Goal: Task Accomplishment & Management: Use online tool/utility

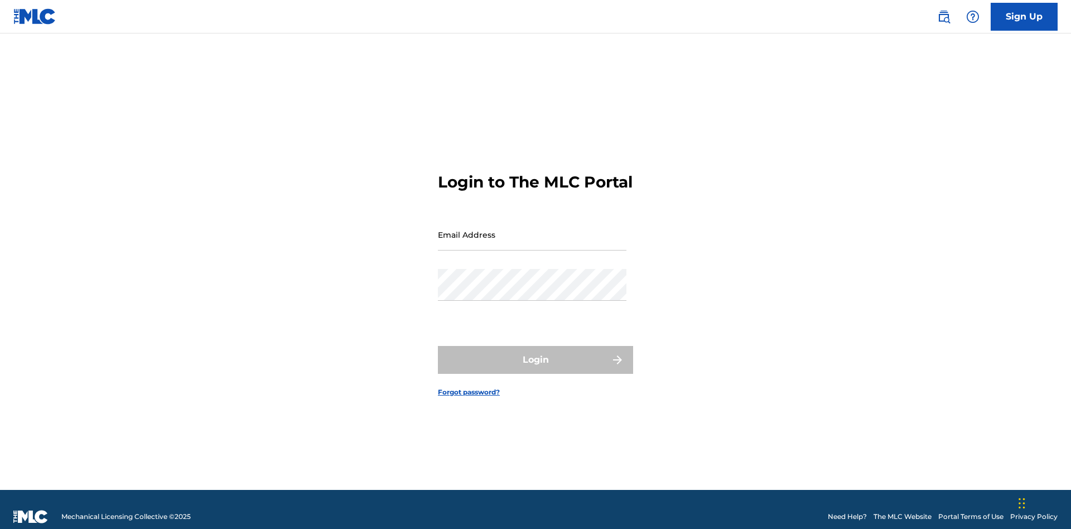
scroll to position [15, 0]
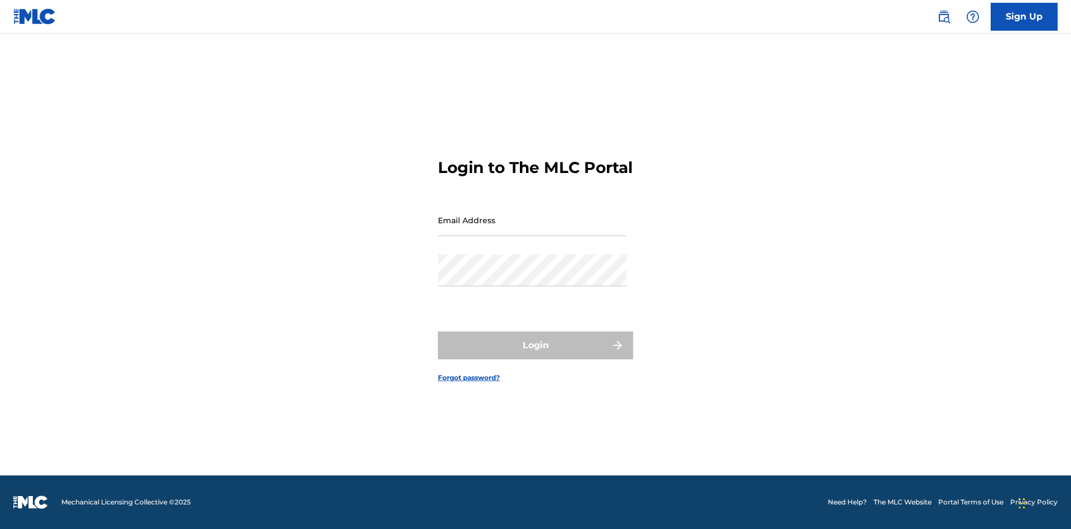
click at [532, 229] on input "Email Address" at bounding box center [532, 220] width 189 height 32
type input "Duke.McTesterson@gmail.com"
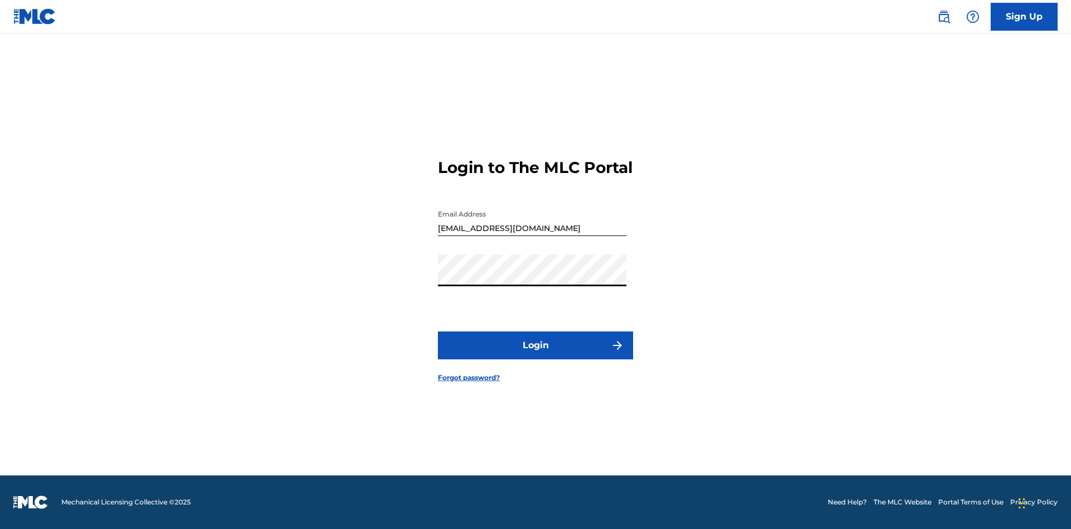
click at [535, 355] on button "Login" at bounding box center [535, 345] width 195 height 28
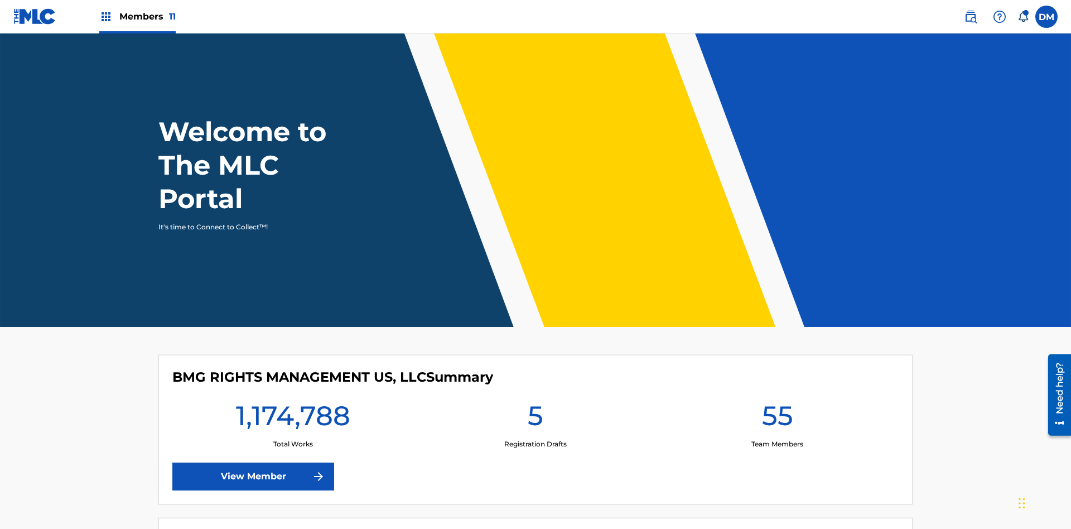
click at [137, 16] on span "Members 11" at bounding box center [147, 16] width 56 height 13
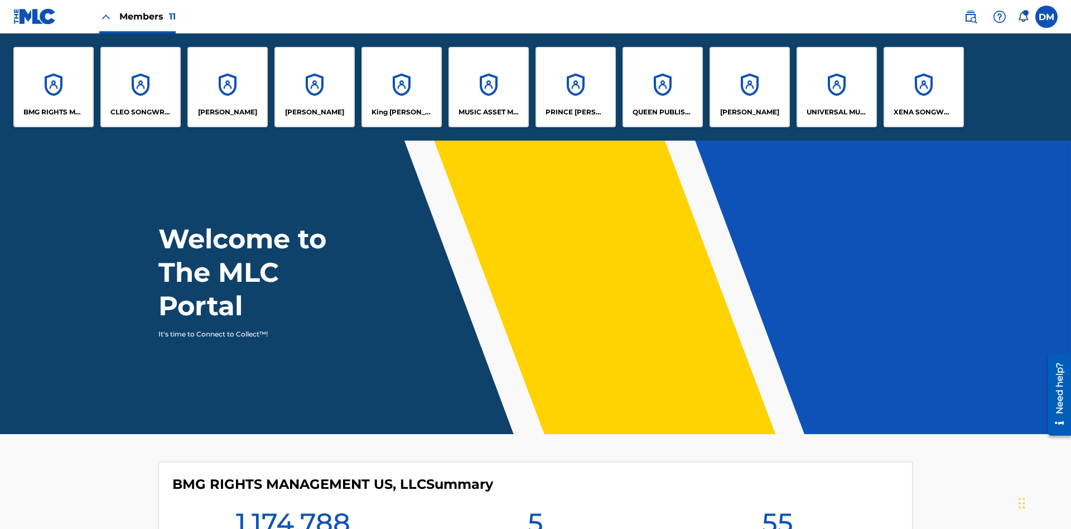
click at [315, 112] on p "EYAMA MCSINGER" at bounding box center [314, 112] width 59 height 10
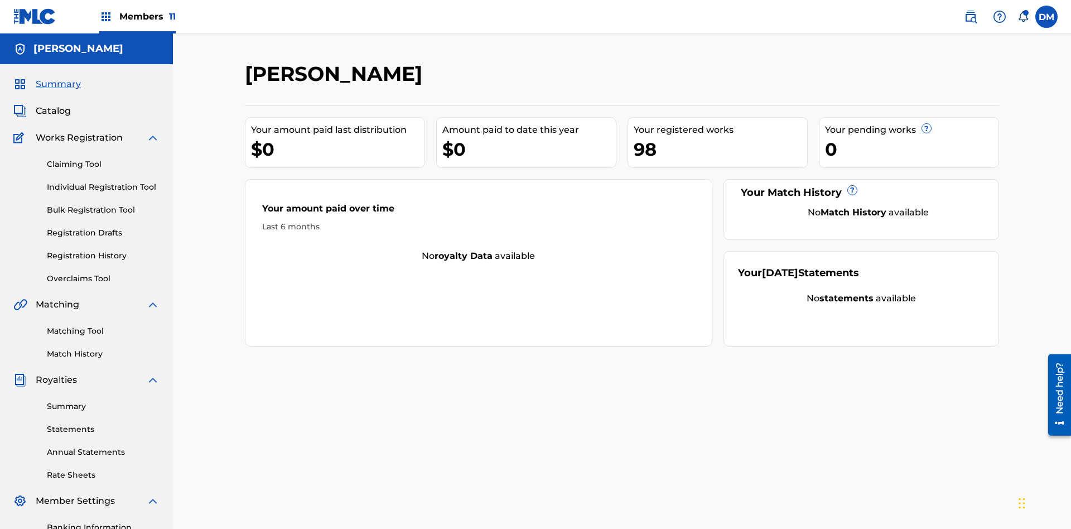
click at [103, 158] on link "Claiming Tool" at bounding box center [103, 164] width 113 height 12
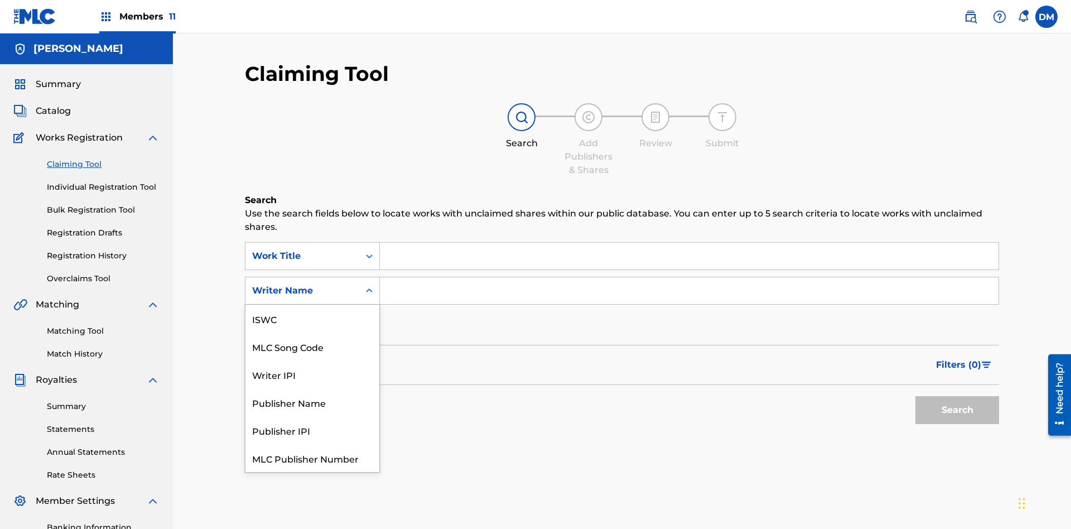
click at [312, 332] on div "MLC Song Code" at bounding box center [312, 346] width 134 height 28
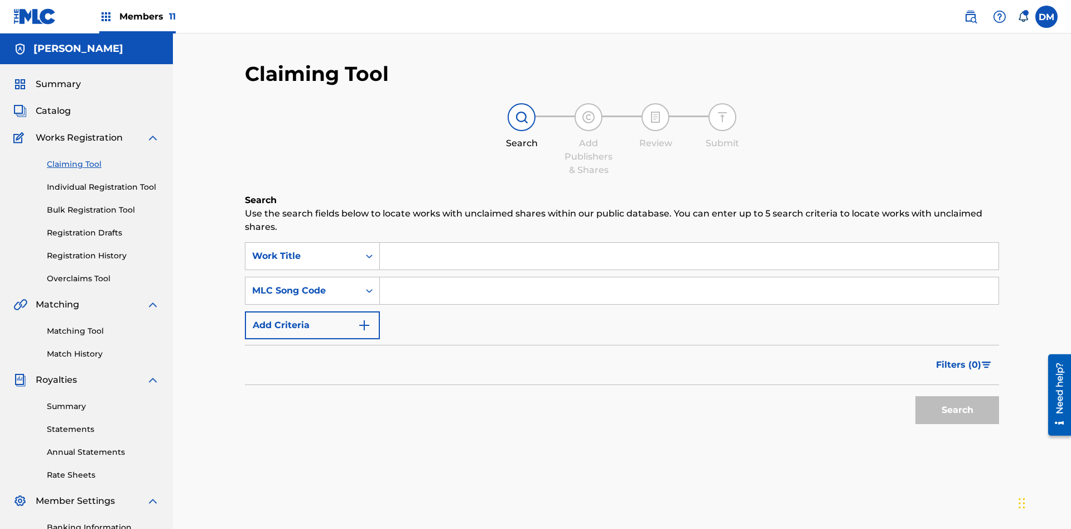
click at [689, 243] on input "Search Form" at bounding box center [689, 256] width 619 height 27
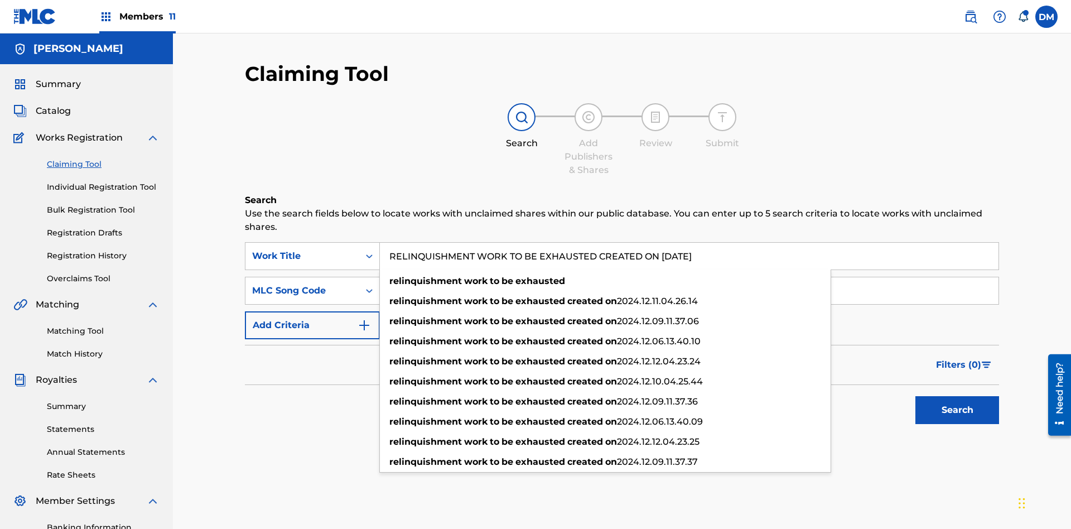
type input "RELINQUISHMENT WORK TO BE EXHAUSTED CREATED ON 2025 07 18"
click at [689, 277] on input "Search Form" at bounding box center [689, 290] width 619 height 27
type input "RC677H"
click at [957, 396] on button "Search" at bounding box center [957, 410] width 84 height 28
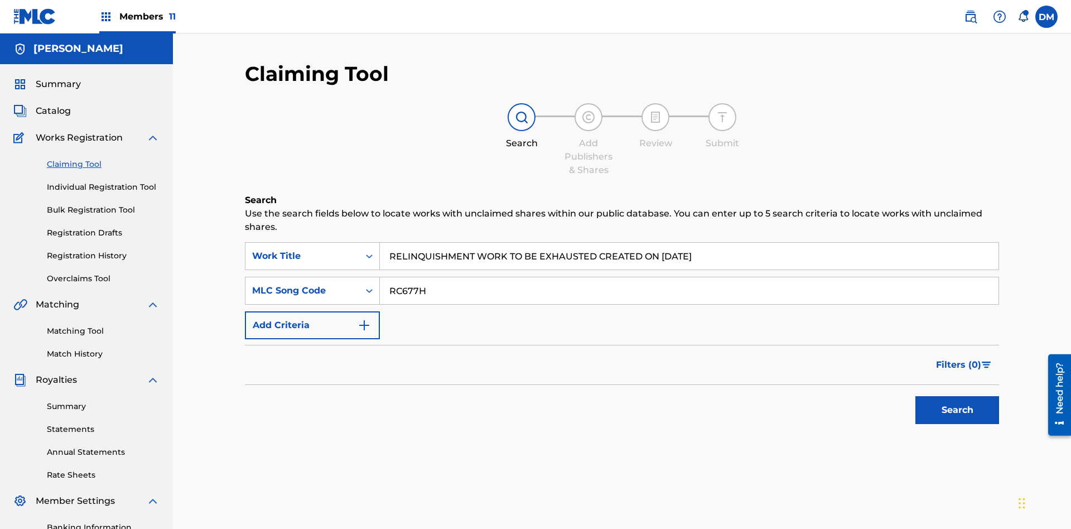
scroll to position [163, 0]
